Goal: Navigation & Orientation: Find specific page/section

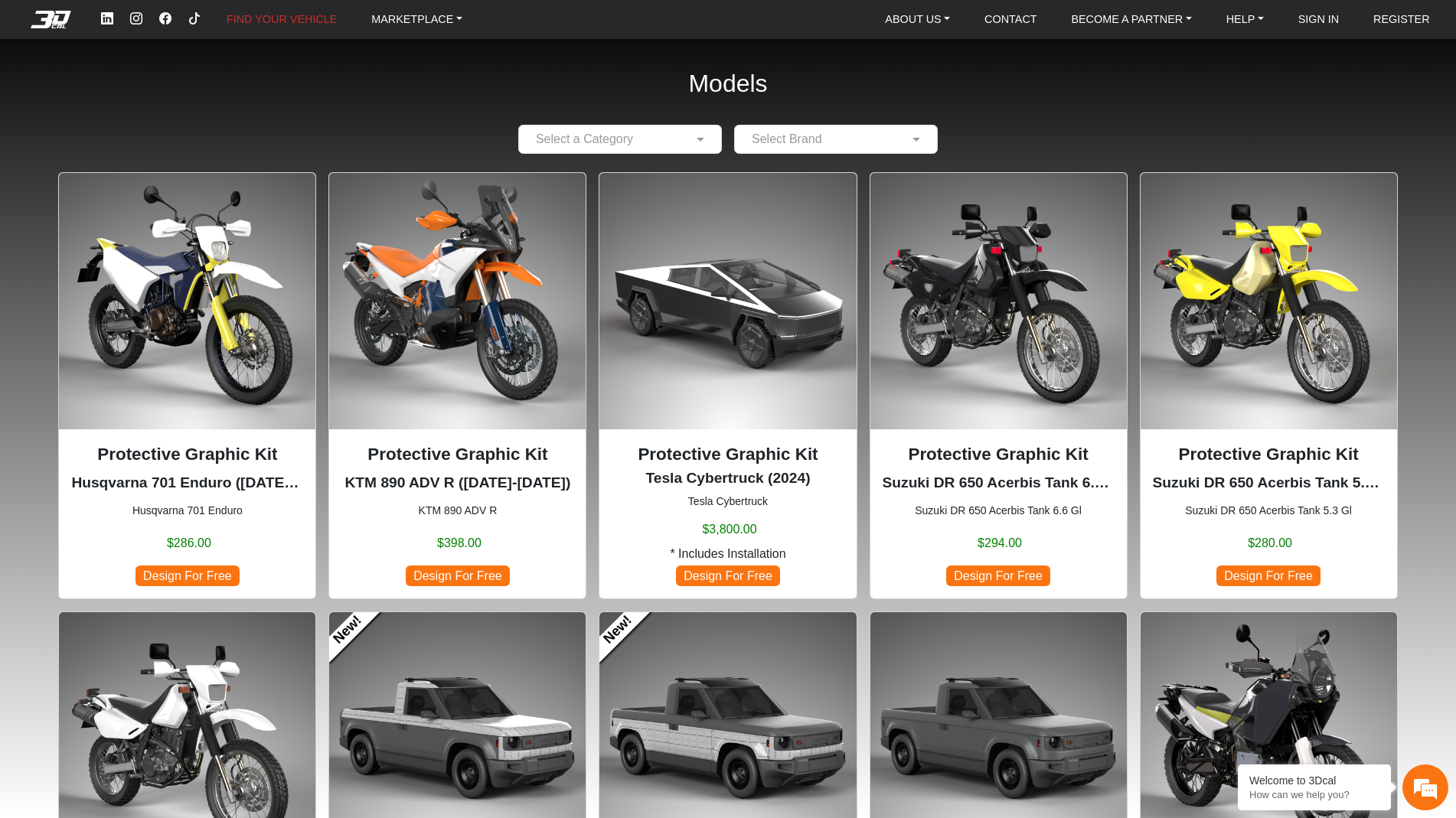
click at [56, 16] on em at bounding box center [51, 19] width 61 height 17
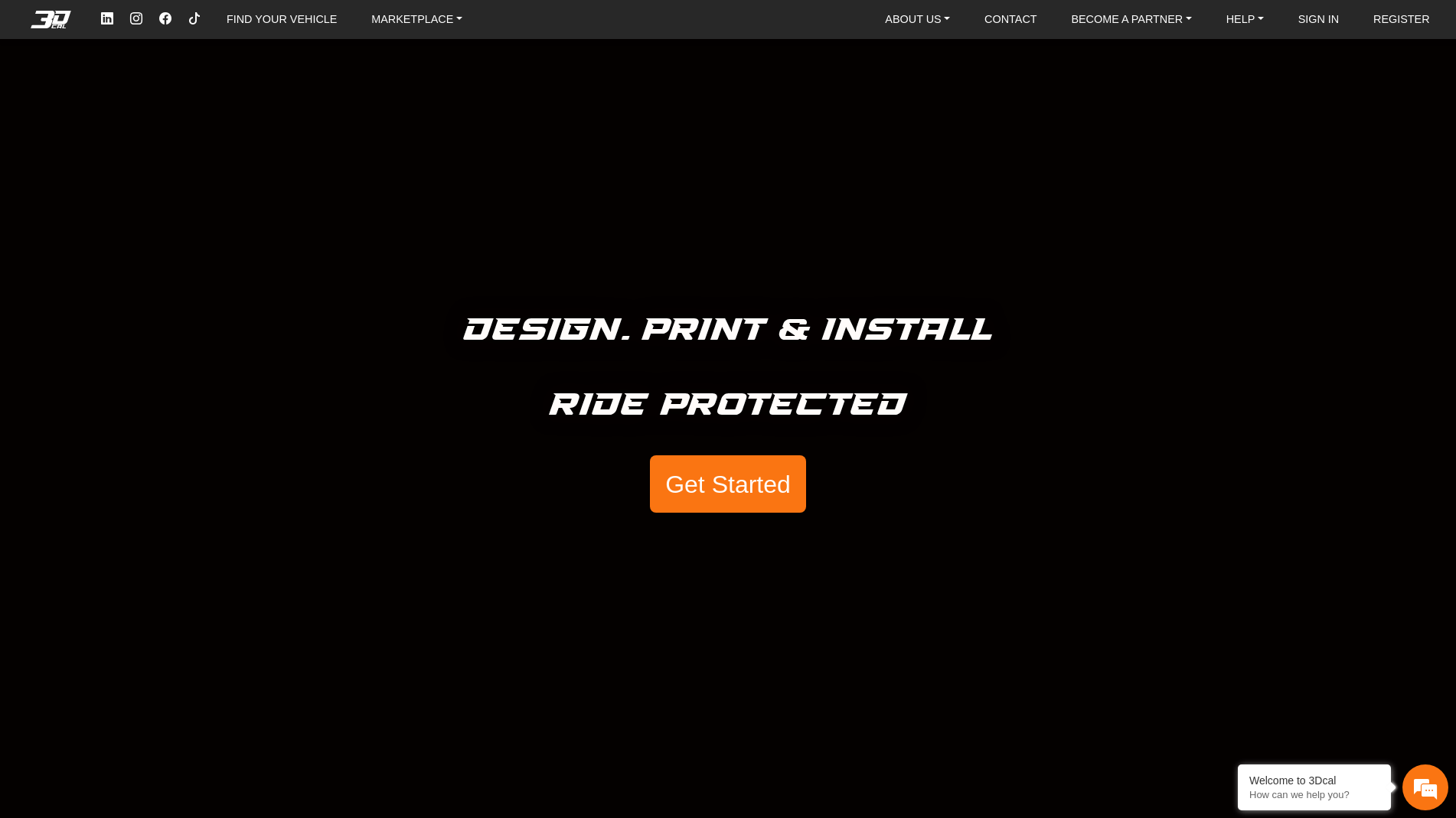
click at [764, 487] on button "Get Started" at bounding box center [728, 484] width 156 height 58
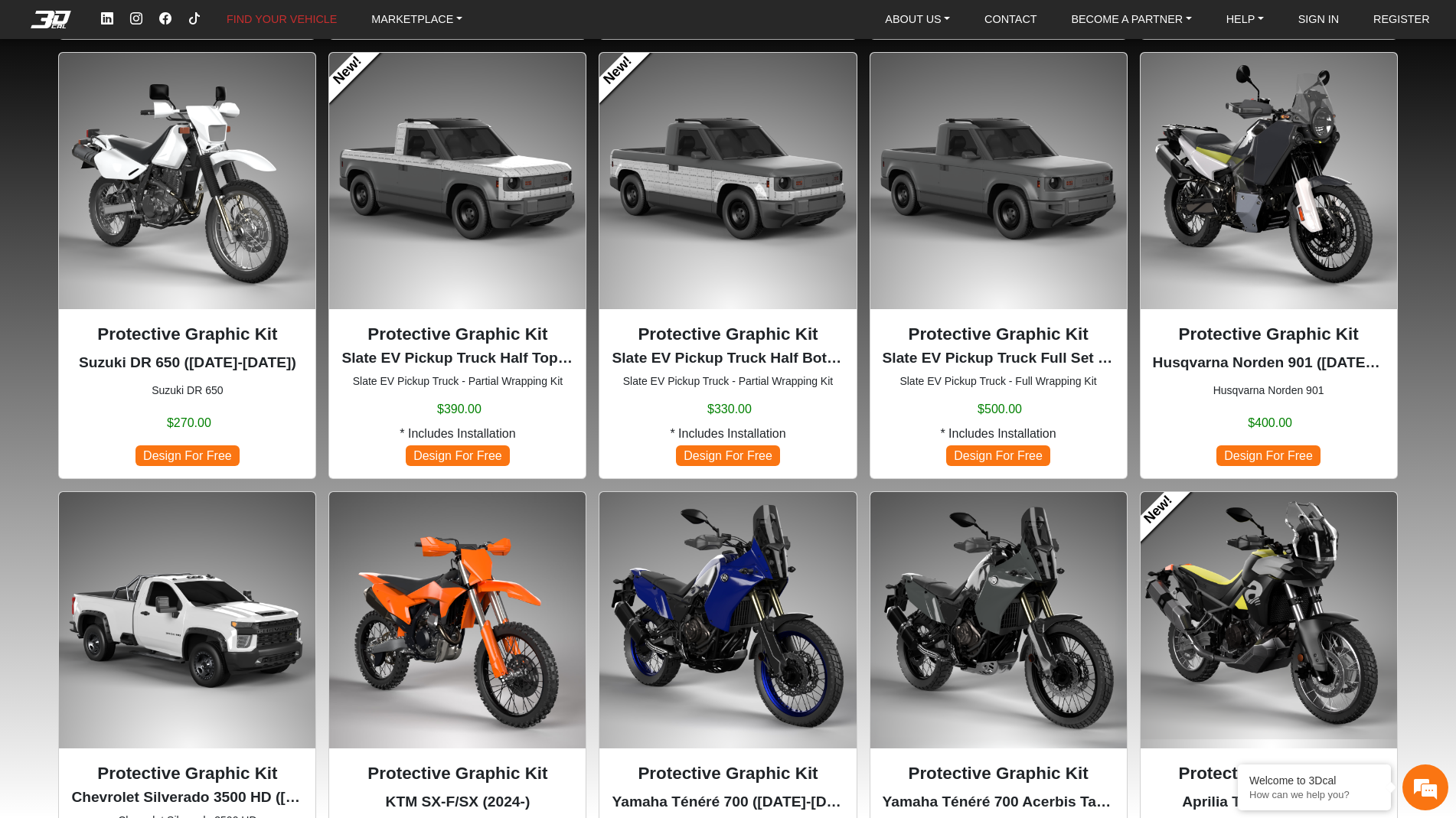
scroll to position [561, 0]
